Goal: Consume media (video, audio): Consume media (video, audio)

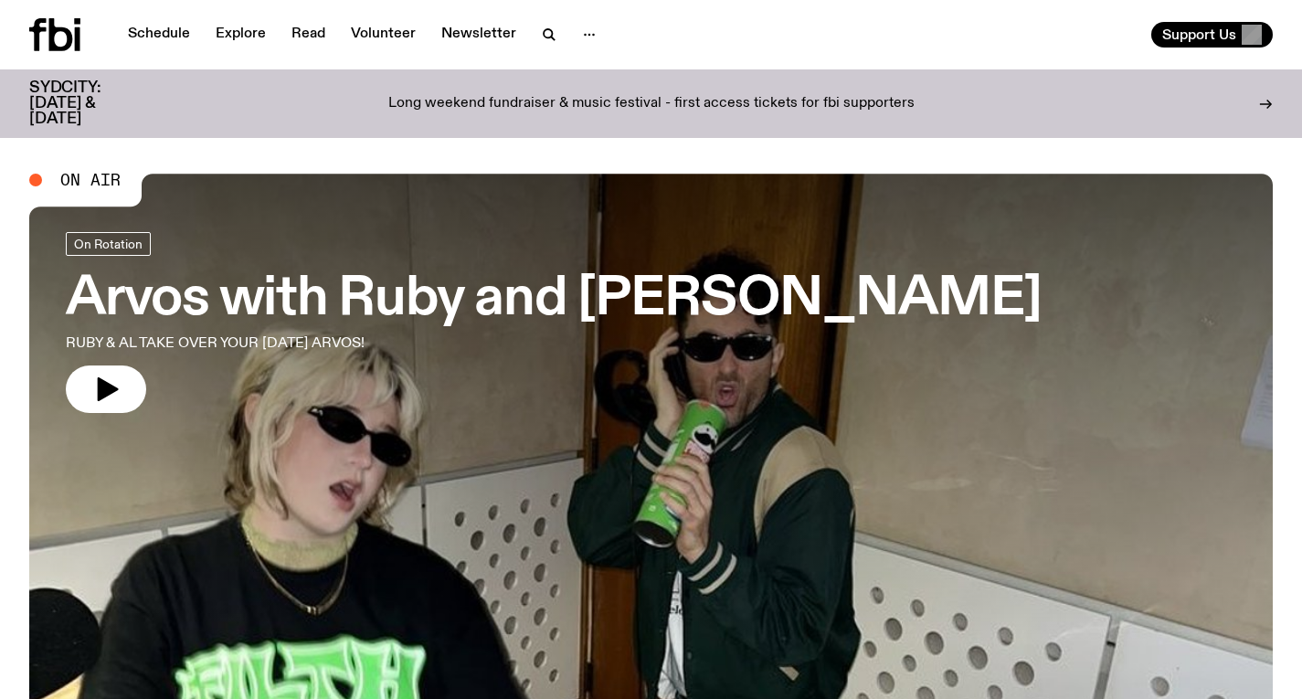
click at [461, 325] on h3 "Arvos with Ruby and [PERSON_NAME]" at bounding box center [554, 299] width 976 height 51
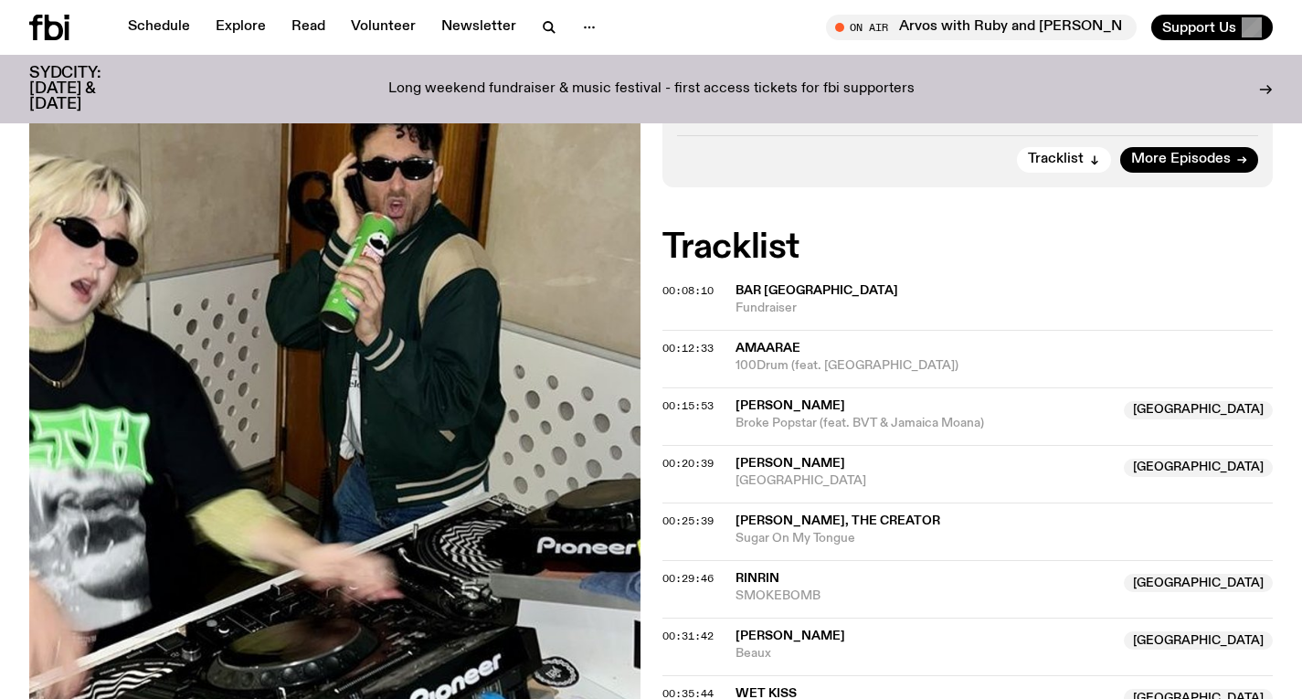
scroll to position [573, 0]
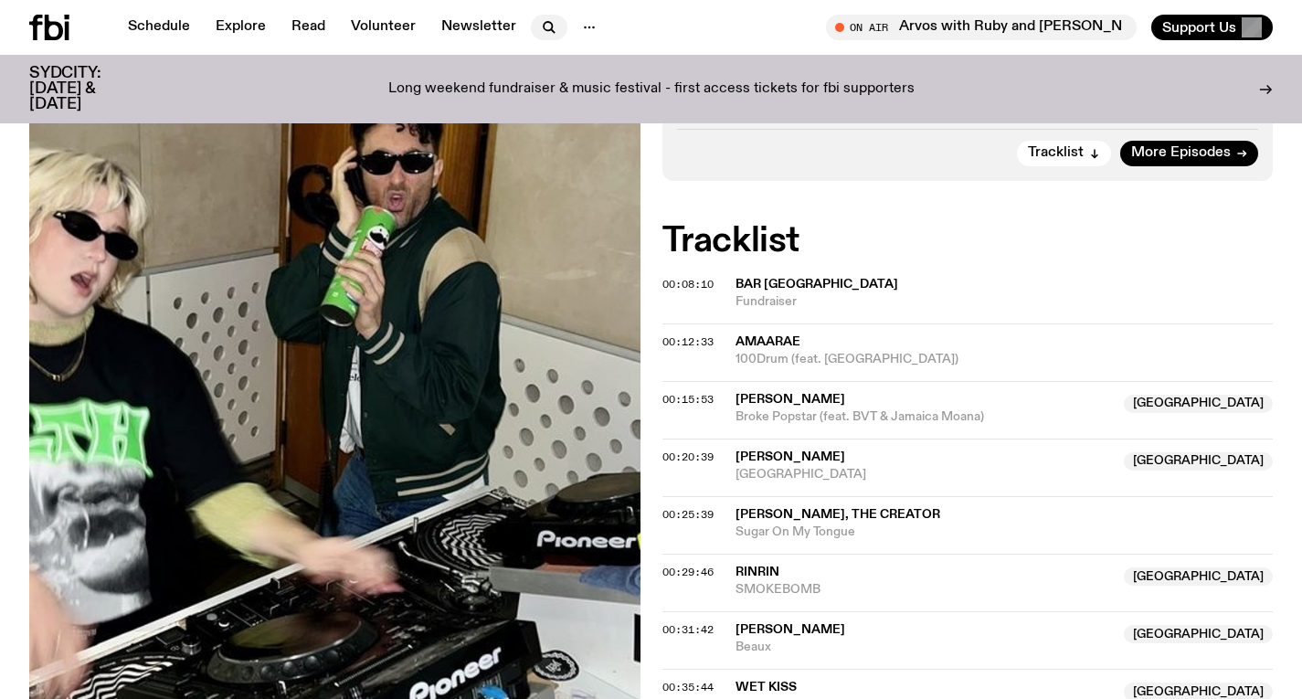
click at [545, 15] on button "button" at bounding box center [549, 28] width 37 height 26
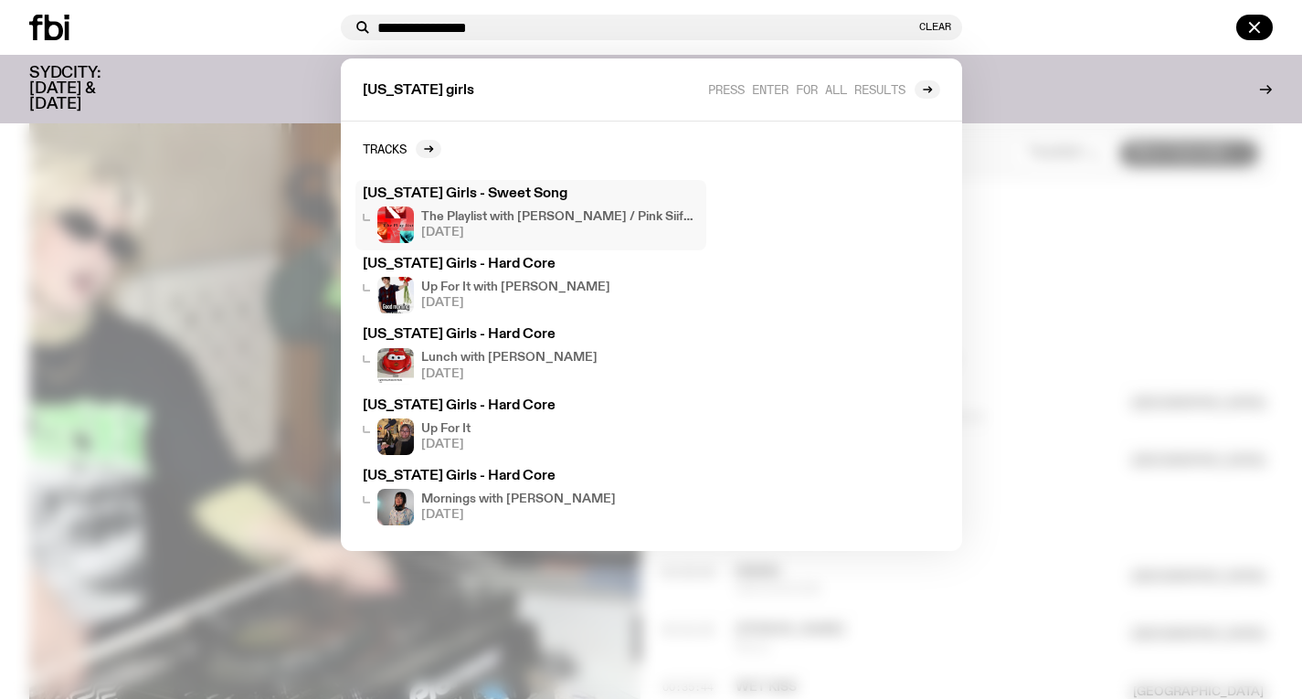
type input "**********"
click at [518, 211] on h4 "The Playlist with [PERSON_NAME] / Pink Siifu Interview!!" at bounding box center [560, 217] width 278 height 12
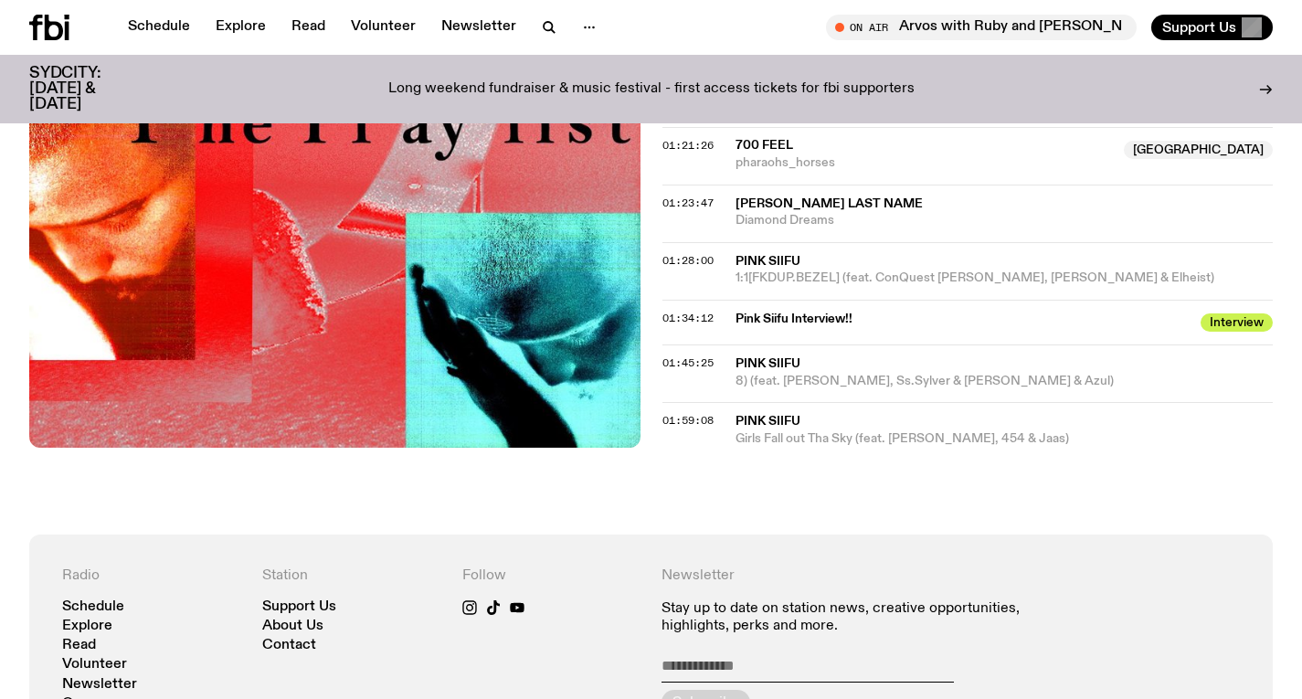
scroll to position [1812, 0]
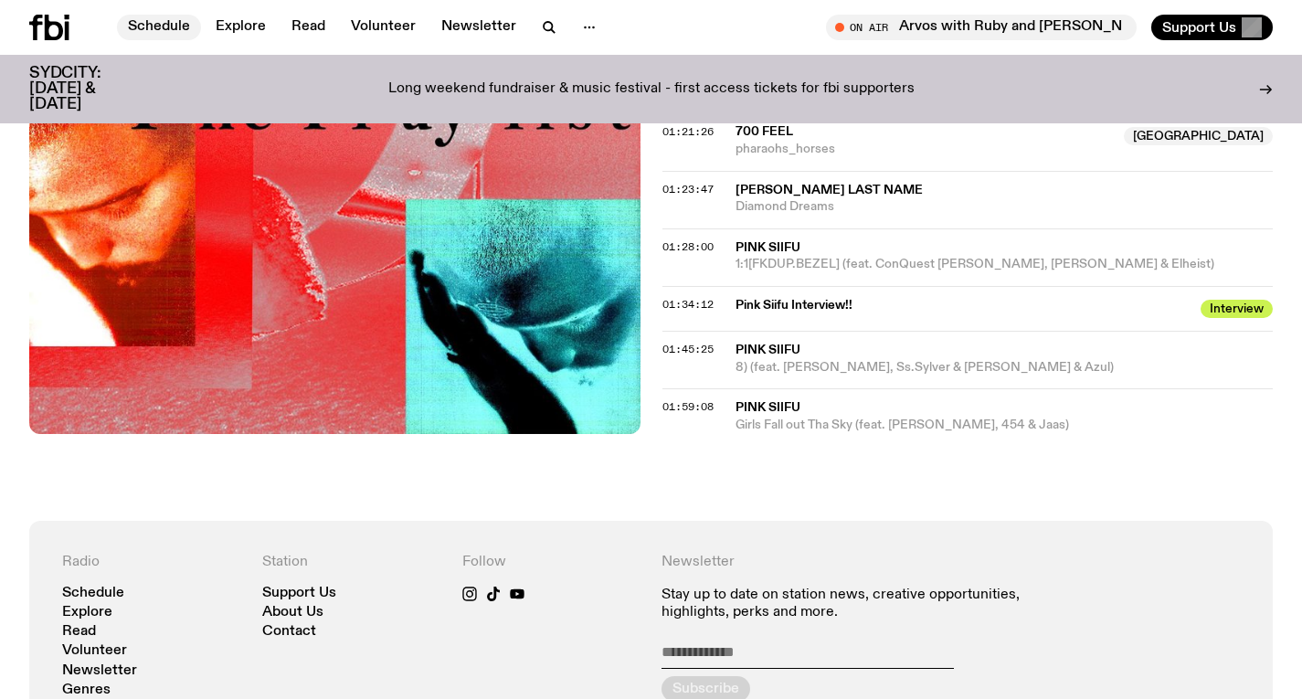
click at [171, 20] on link "Schedule" at bounding box center [159, 28] width 84 height 26
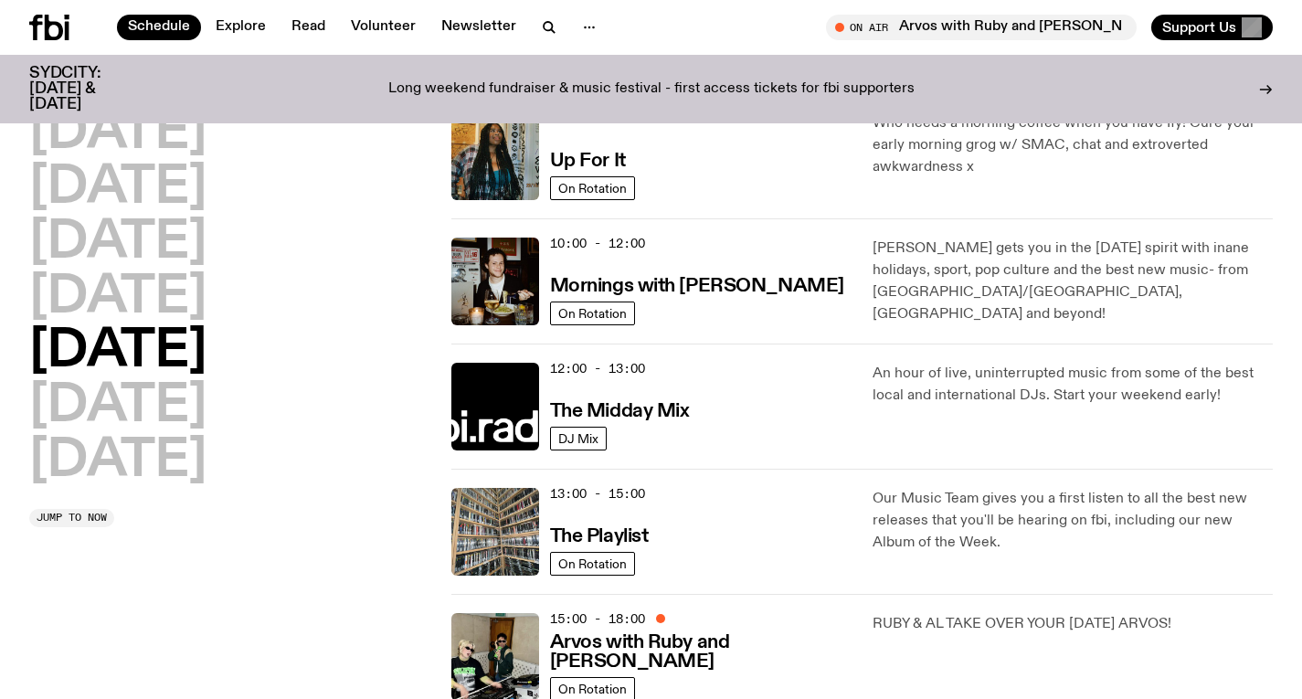
scroll to position [196, 0]
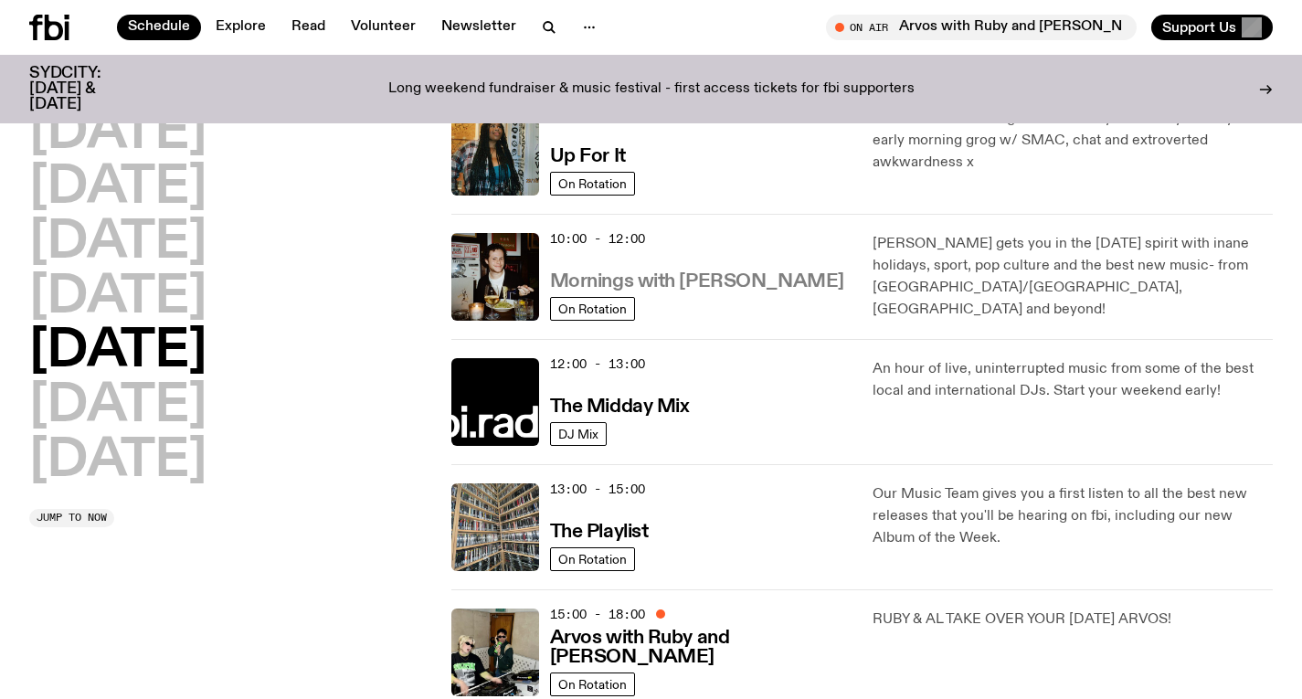
click at [688, 278] on h3 "Mornings with [PERSON_NAME]" at bounding box center [697, 281] width 294 height 19
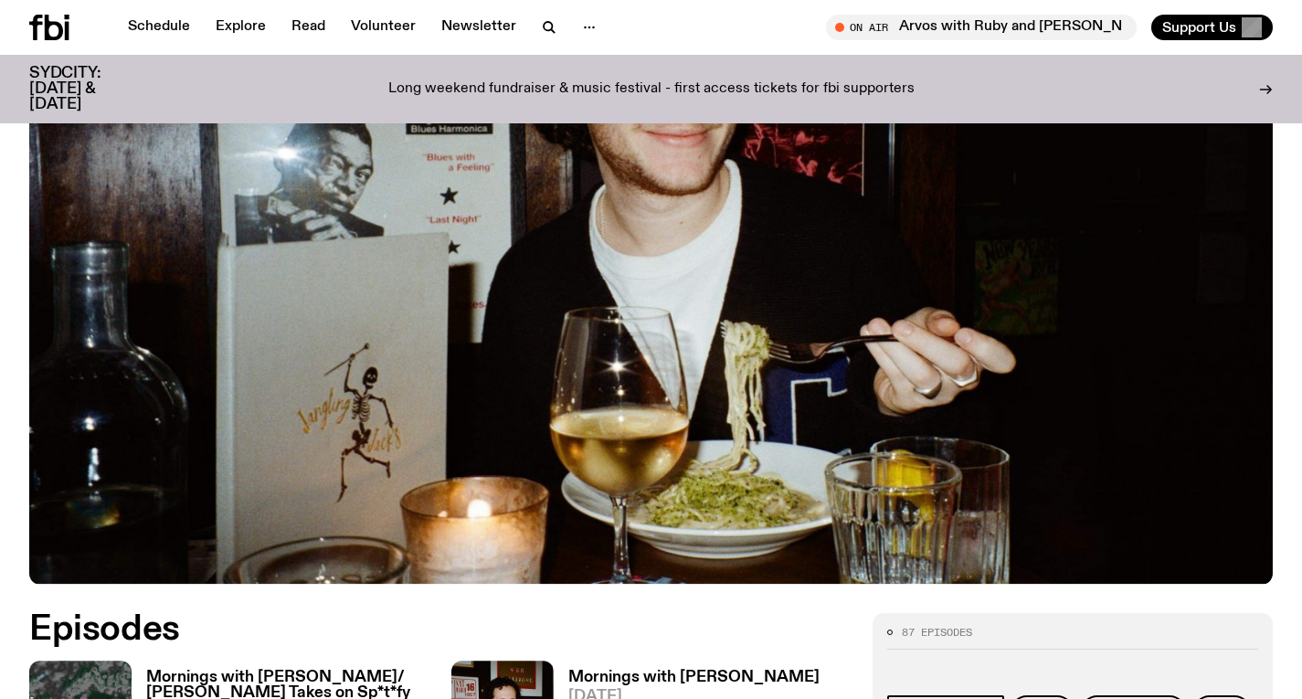
scroll to position [679, 0]
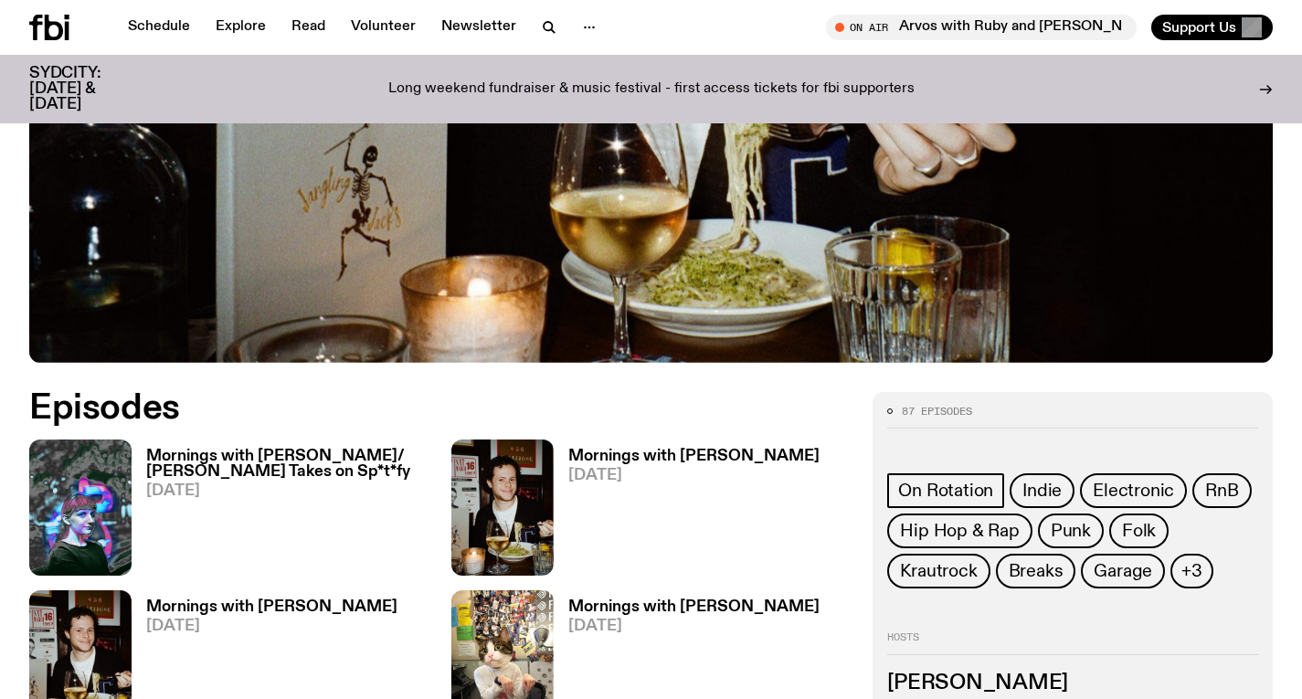
click at [271, 449] on h3 "Mornings with [PERSON_NAME]/ [PERSON_NAME] Takes on Sp*t*fy" at bounding box center [287, 464] width 283 height 31
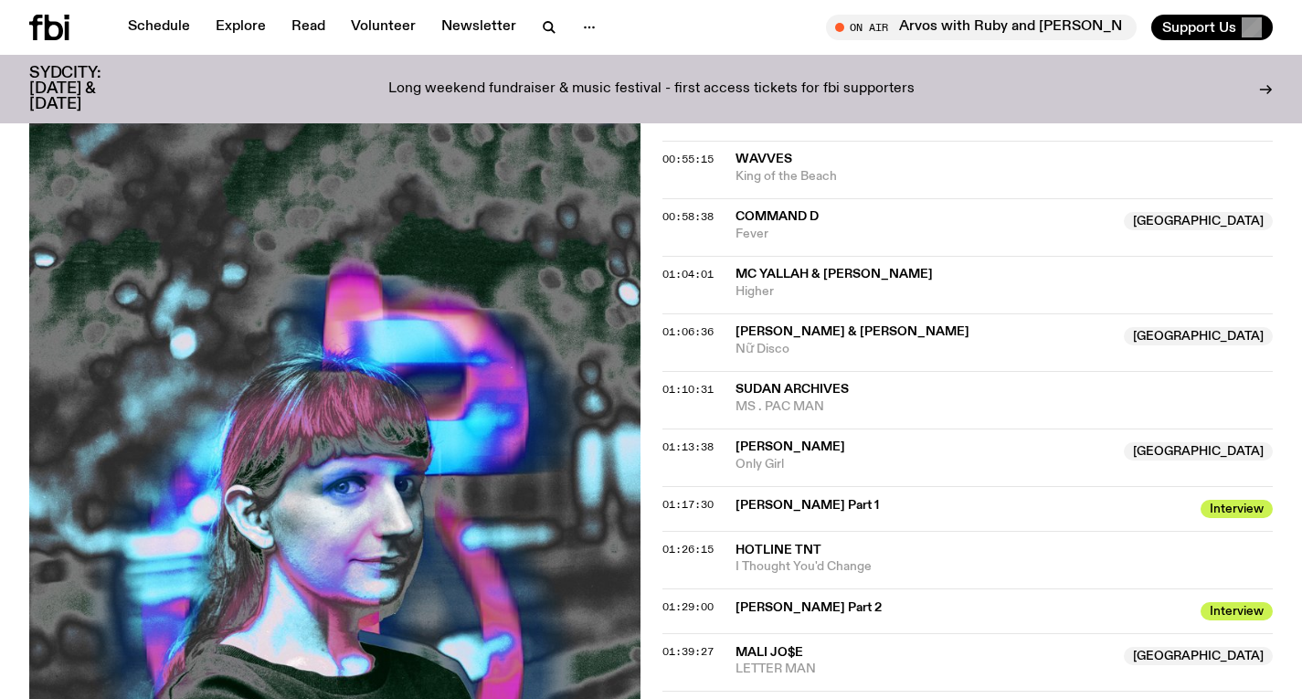
scroll to position [1272, 0]
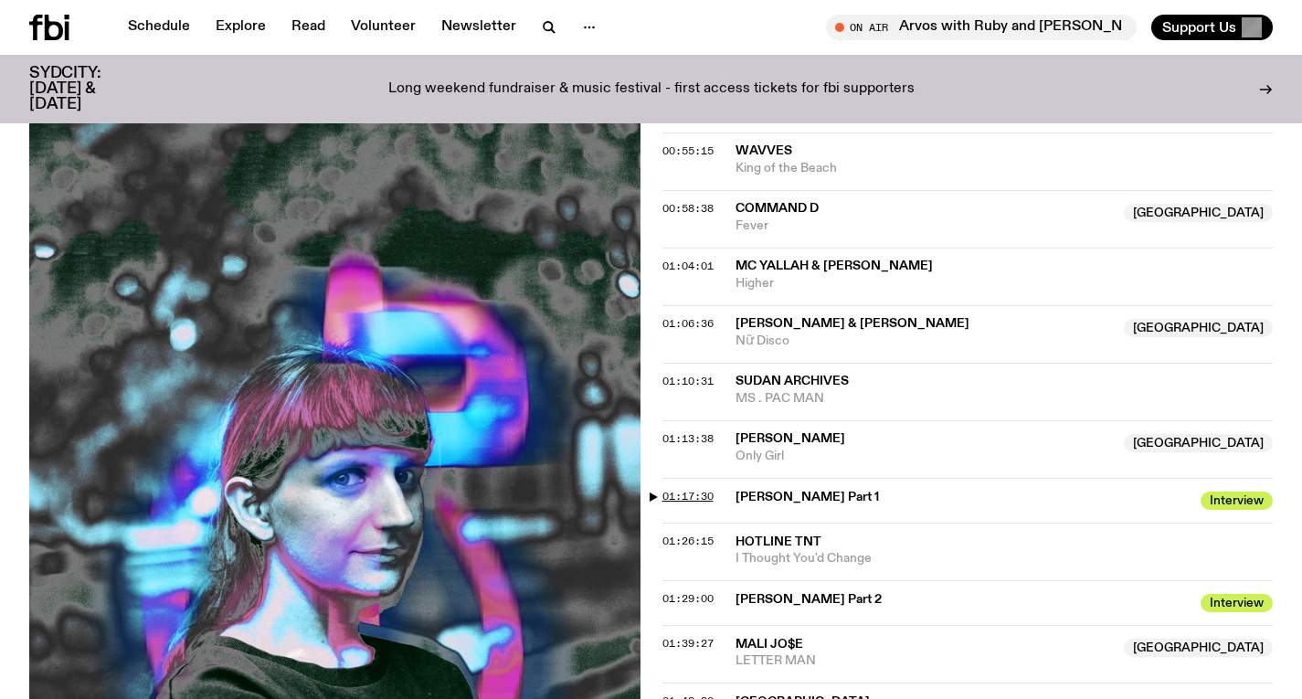
click at [703, 489] on span "01:17:30" at bounding box center [688, 496] width 51 height 15
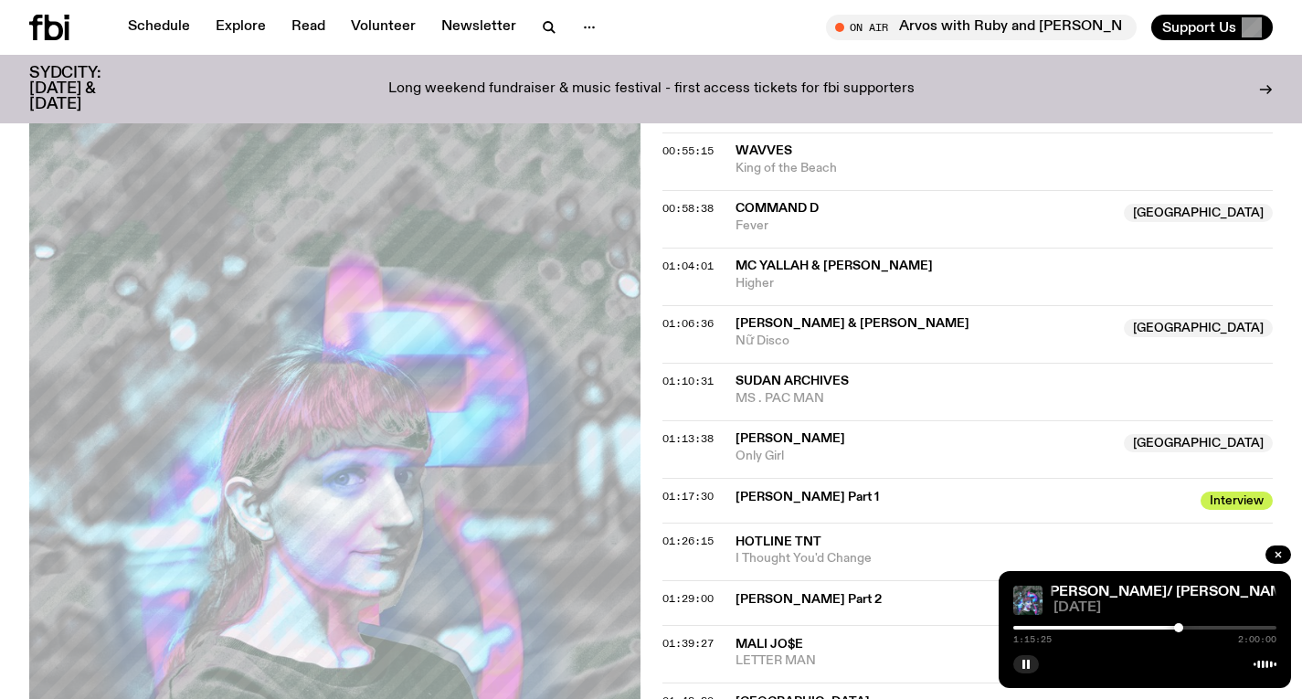
click at [1179, 626] on div at bounding box center [1178, 627] width 9 height 9
click at [1183, 626] on div at bounding box center [1145, 628] width 263 height 4
click at [1182, 626] on div at bounding box center [1181, 627] width 9 height 9
click at [1180, 626] on div at bounding box center [1179, 627] width 9 height 9
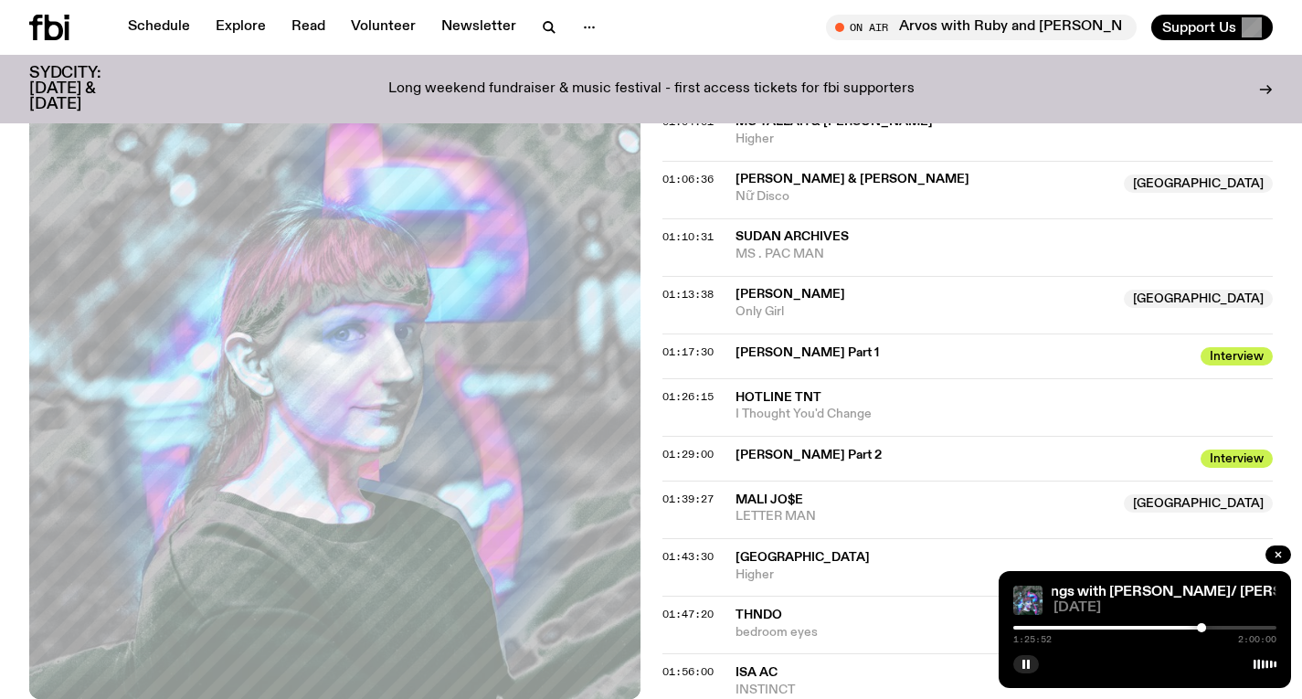
scroll to position [1429, 0]
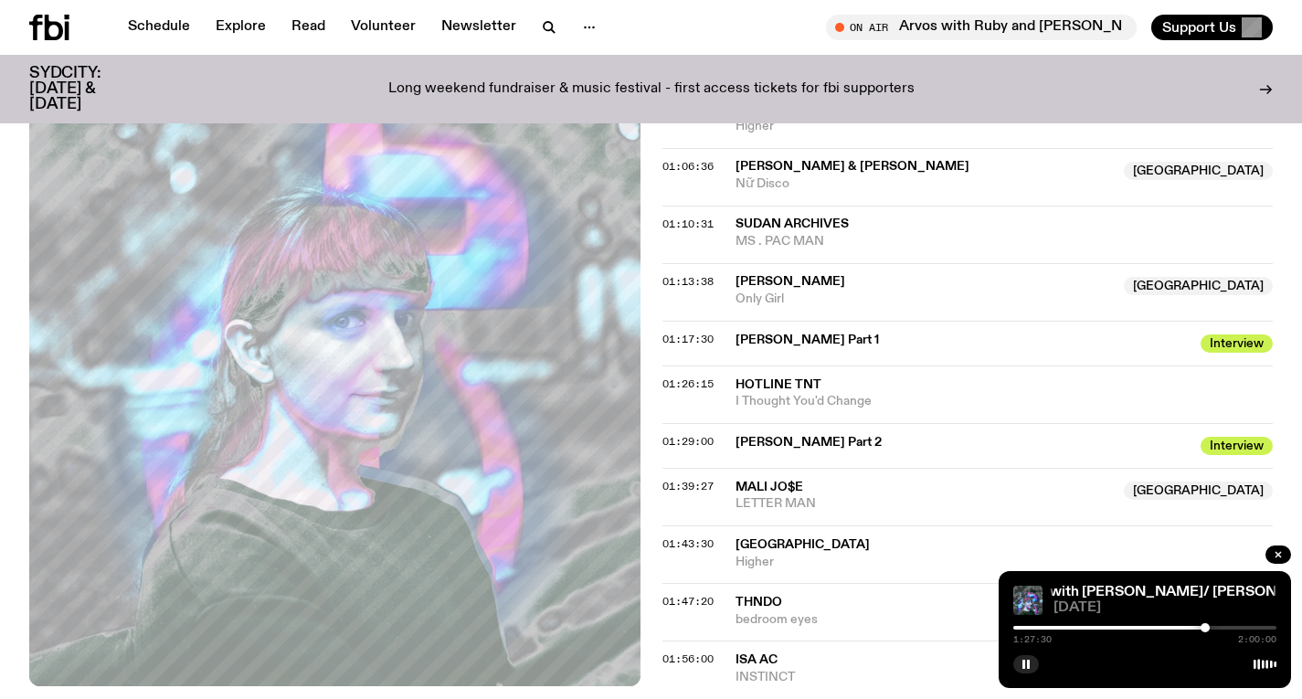
click at [1205, 627] on div at bounding box center [1205, 627] width 9 height 9
click at [1211, 626] on div at bounding box center [1145, 628] width 263 height 4
click at [1211, 625] on div at bounding box center [1210, 627] width 9 height 9
click at [1209, 626] on div at bounding box center [1210, 627] width 9 height 9
click at [1208, 626] on div at bounding box center [1209, 627] width 9 height 9
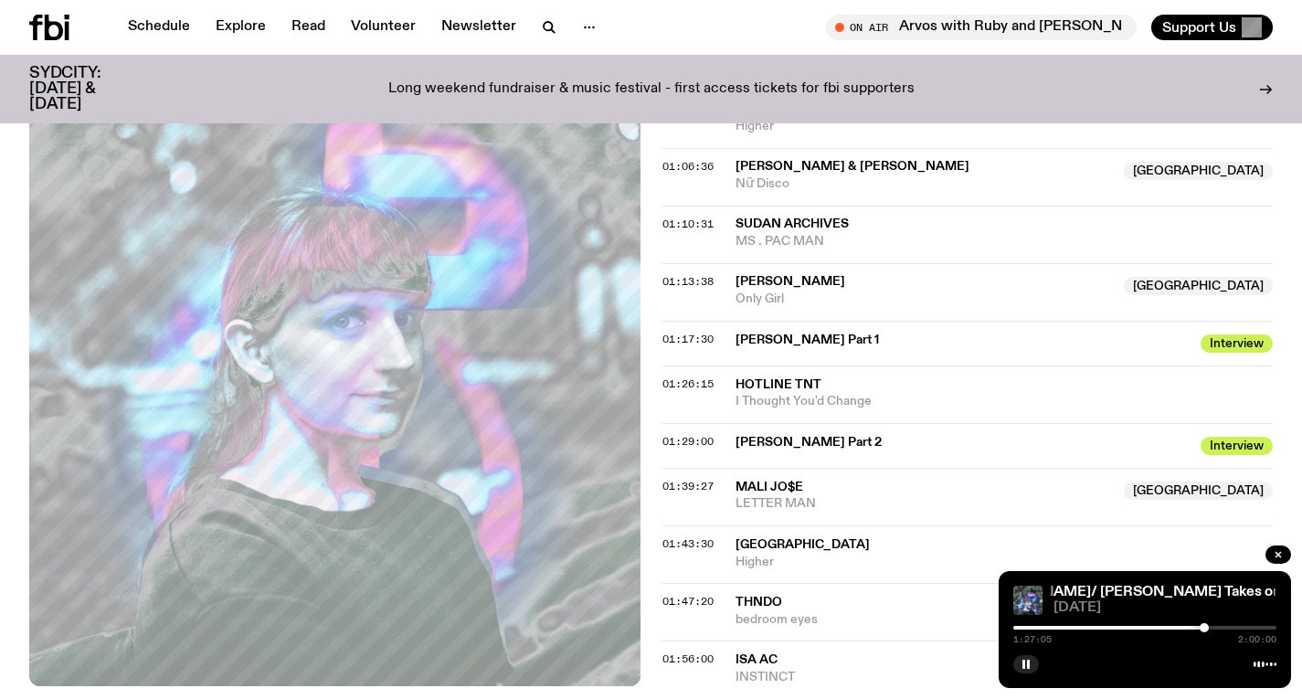
click at [1205, 626] on div at bounding box center [1204, 627] width 9 height 9
click at [1205, 626] on div at bounding box center [1205, 627] width 9 height 9
